Goal: Information Seeking & Learning: Check status

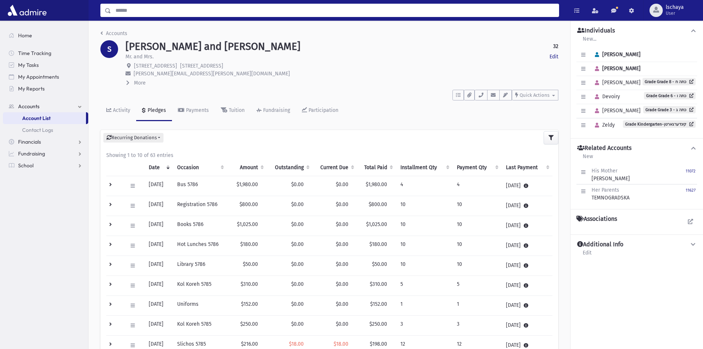
click at [142, 11] on input "Search" at bounding box center [334, 10] width 447 height 13
type input "********"
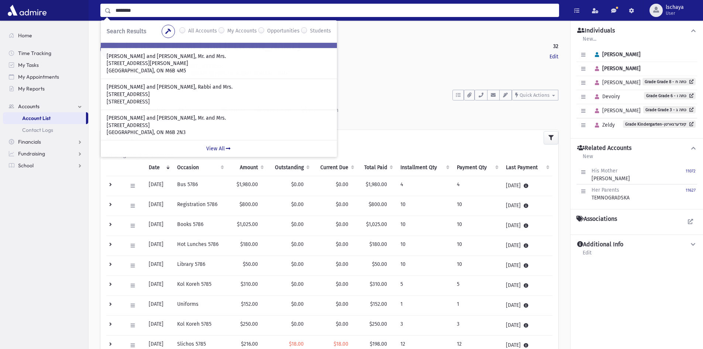
scroll to position [57, 0]
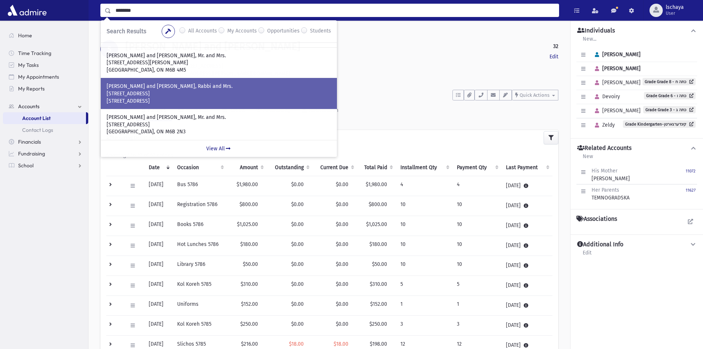
click at [156, 90] on p "56 Stormont Ave." at bounding box center [219, 93] width 224 height 7
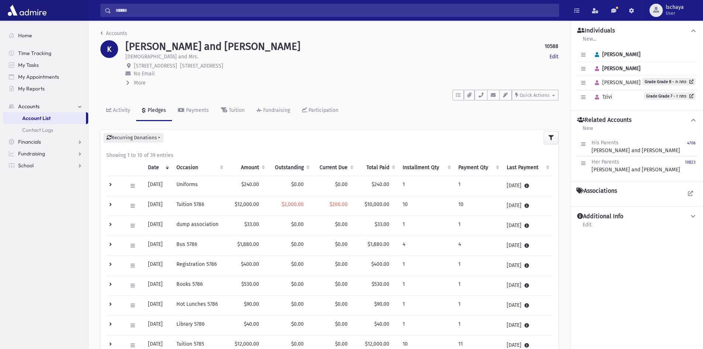
click at [260, 163] on th "Amount" at bounding box center [247, 167] width 42 height 17
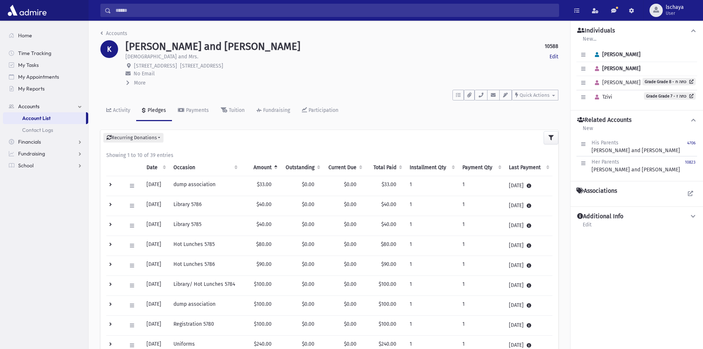
click at [260, 163] on th "Amount" at bounding box center [261, 167] width 40 height 17
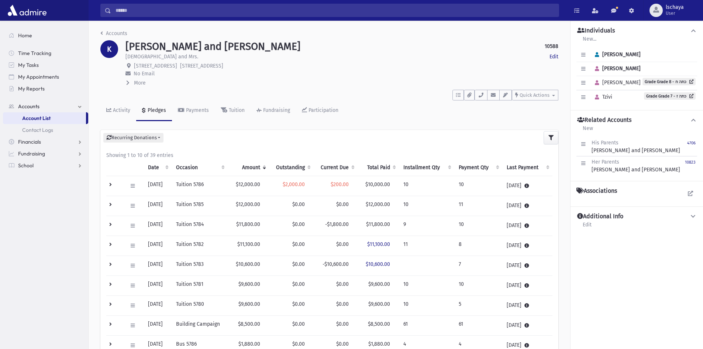
click at [144, 10] on input "Search" at bounding box center [334, 10] width 447 height 13
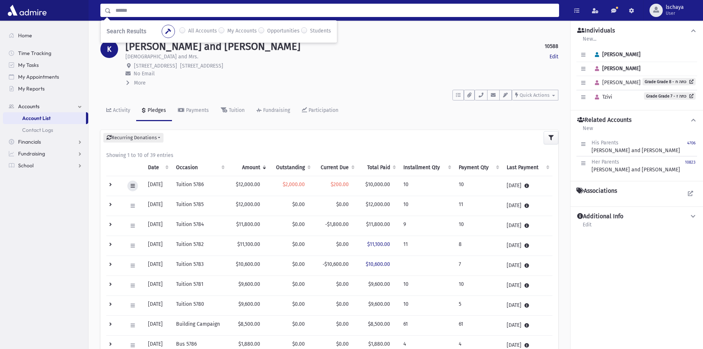
click at [134, 186] on icon at bounding box center [133, 185] width 4 height 5
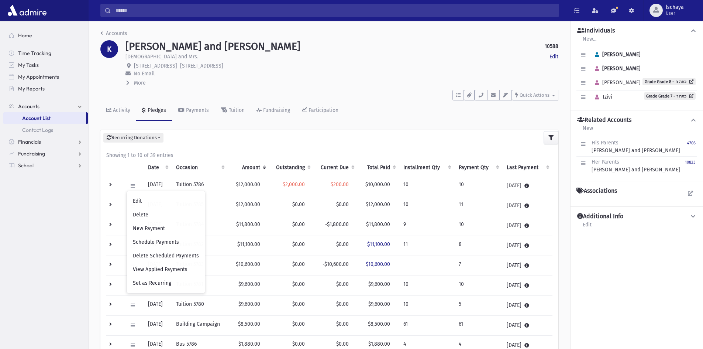
click at [186, 139] on div "Recurring Donations List New" at bounding box center [329, 137] width 458 height 15
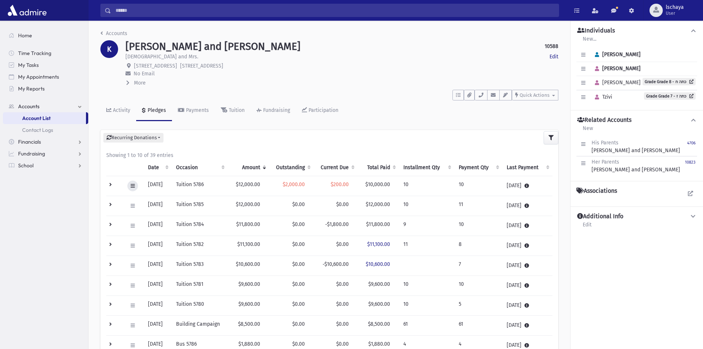
click at [134, 186] on icon at bounding box center [133, 185] width 4 height 5
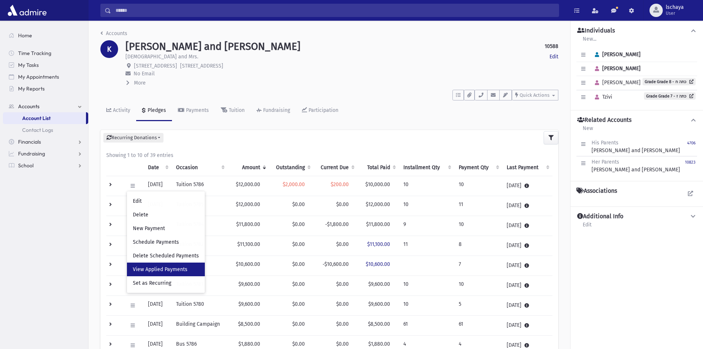
click at [147, 270] on span "View Applied Payments" at bounding box center [160, 269] width 55 height 6
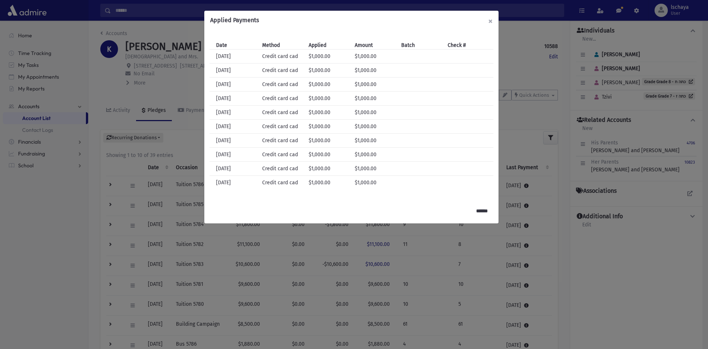
click at [490, 17] on button "×" at bounding box center [491, 21] width 16 height 21
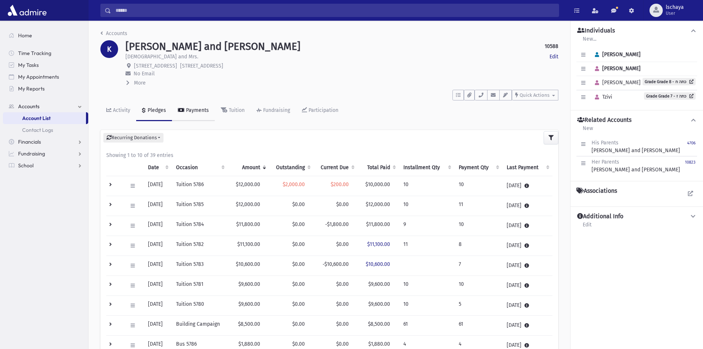
click at [197, 111] on div "Payments" at bounding box center [196, 110] width 24 height 6
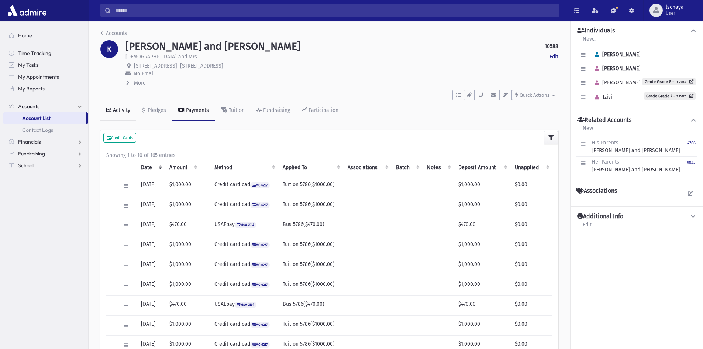
click at [123, 109] on div "Activity" at bounding box center [120, 110] width 19 height 6
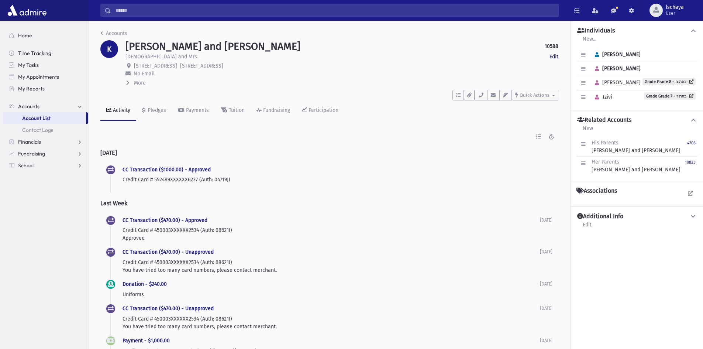
click at [33, 54] on span "Time Tracking" at bounding box center [34, 53] width 33 height 7
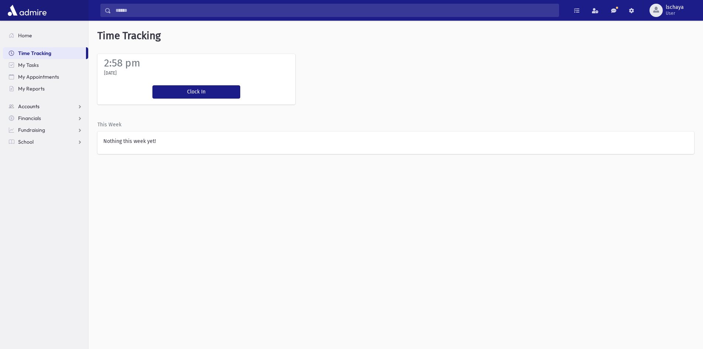
click at [29, 106] on span "Accounts" at bounding box center [28, 106] width 21 height 7
click at [33, 118] on span "Account List" at bounding box center [36, 118] width 28 height 7
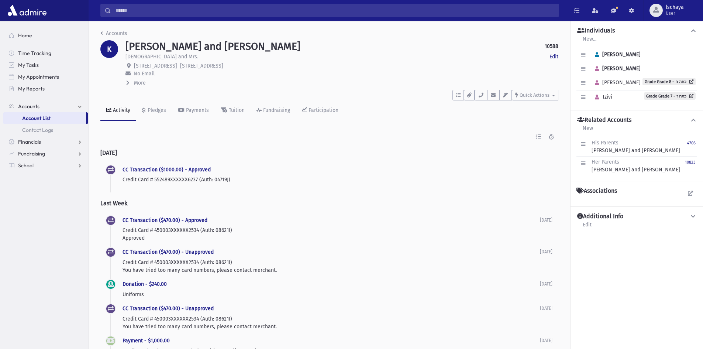
click at [44, 117] on span "Account List" at bounding box center [36, 118] width 28 height 7
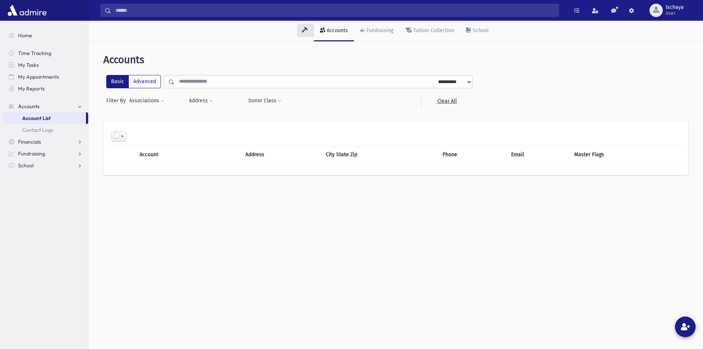
click at [135, 9] on input "Search" at bounding box center [334, 10] width 447 height 13
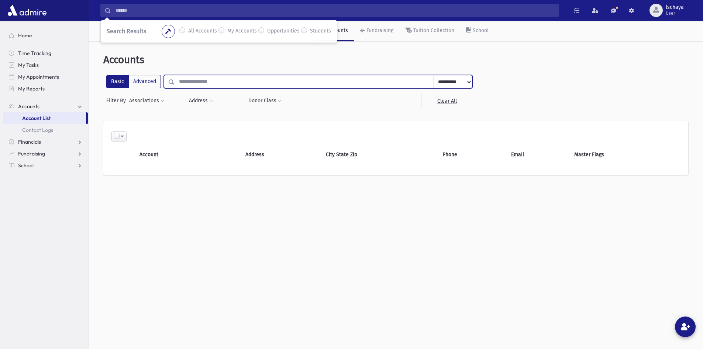
click at [190, 84] on input "text" at bounding box center [303, 81] width 259 height 13
click at [188, 80] on input "text" at bounding box center [303, 81] width 259 height 13
type input "*********"
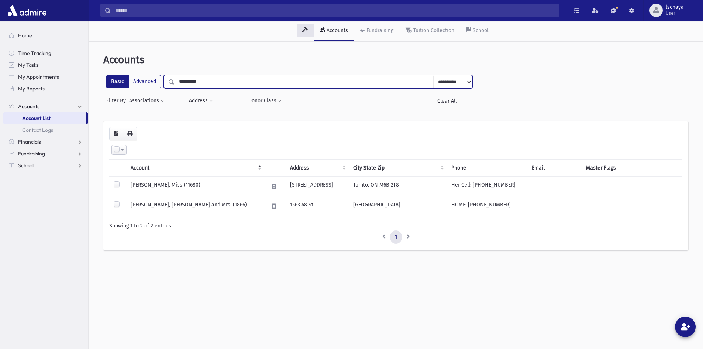
drag, startPoint x: 200, startPoint y: 81, endPoint x: 183, endPoint y: 83, distance: 17.1
click at [183, 83] on input "*********" at bounding box center [303, 81] width 259 height 13
type input "*********"
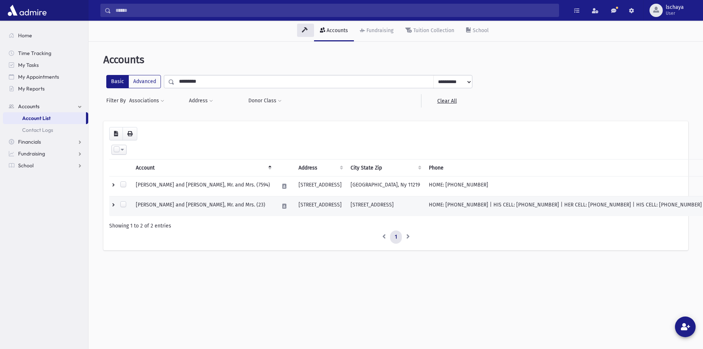
click at [182, 206] on td "[PERSON_NAME] and [PERSON_NAME], Mr. and Mrs. (23)" at bounding box center [202, 206] width 143 height 20
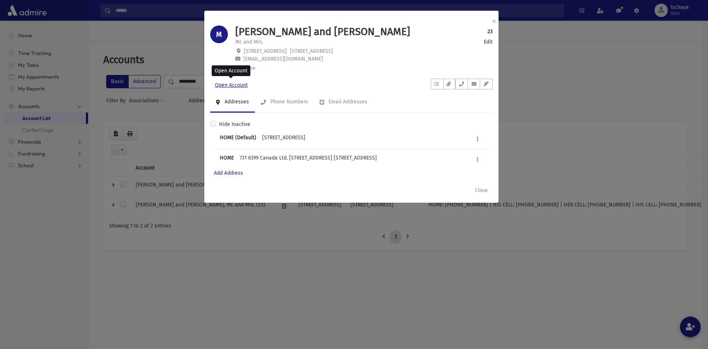
click at [227, 84] on link "Open Account" at bounding box center [231, 85] width 42 height 13
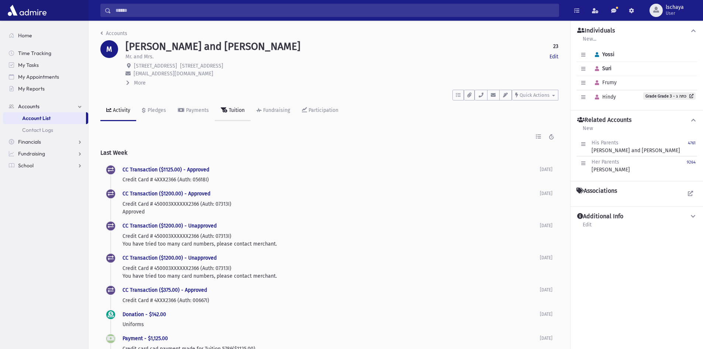
click at [231, 108] on div "Tuition" at bounding box center [235, 110] width 17 height 6
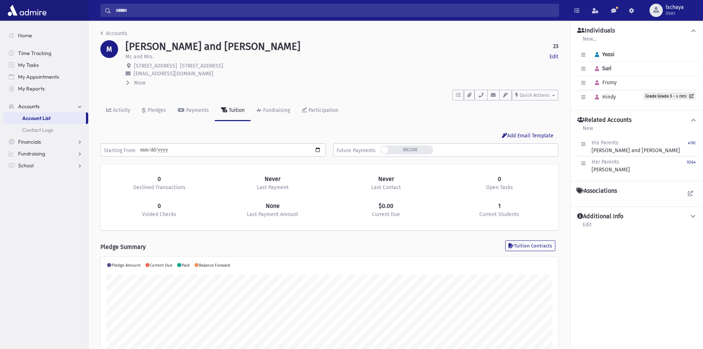
scroll to position [116, 458]
click at [120, 107] on div "Activity" at bounding box center [120, 110] width 19 height 6
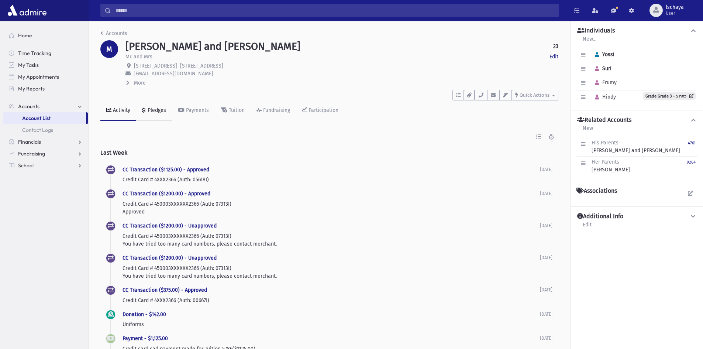
click at [160, 107] on div "Pledges" at bounding box center [156, 110] width 20 height 6
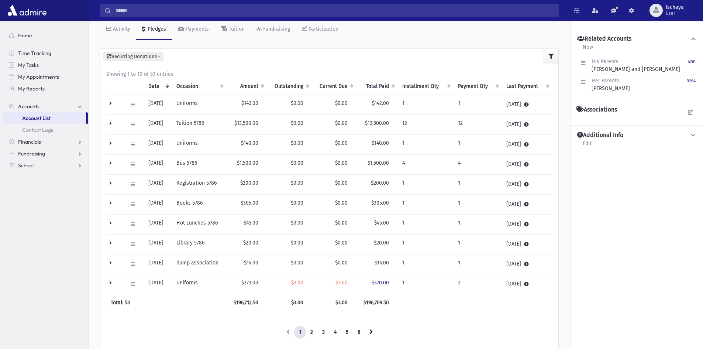
scroll to position [130, 0]
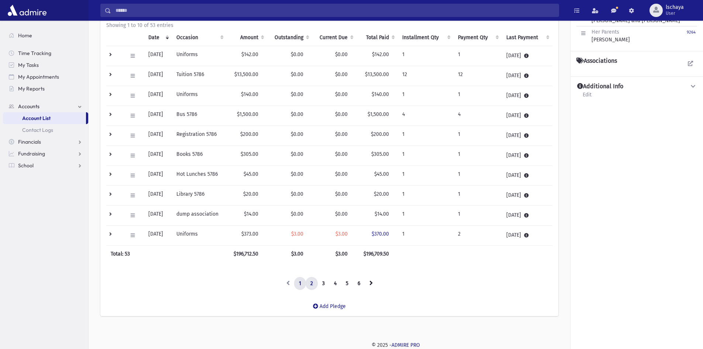
click at [310, 282] on link "2" at bounding box center [311, 283] width 12 height 13
click at [301, 281] on link "1" at bounding box center [300, 283] width 12 height 13
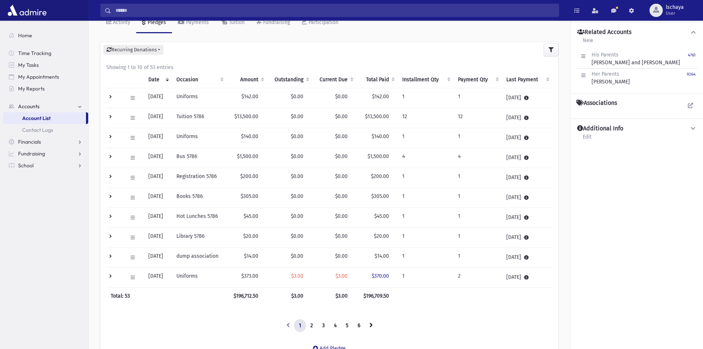
scroll to position [0, 0]
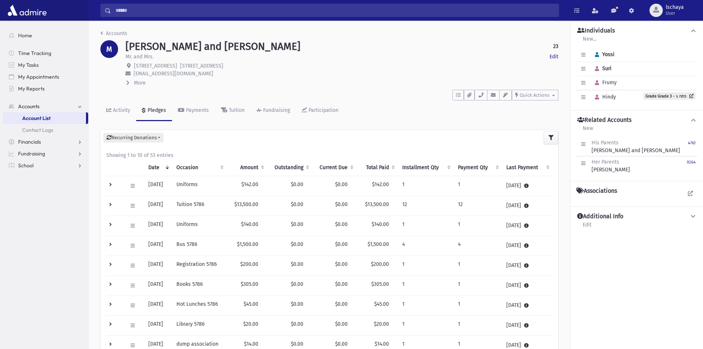
click at [301, 168] on th "Outstanding" at bounding box center [289, 167] width 45 height 17
